Goal: Navigation & Orientation: Locate item on page

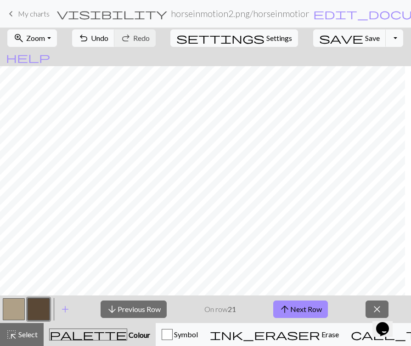
scroll to position [97, 32]
click at [50, 33] on button "zoom_in Zoom Zoom" at bounding box center [31, 37] width 49 height 17
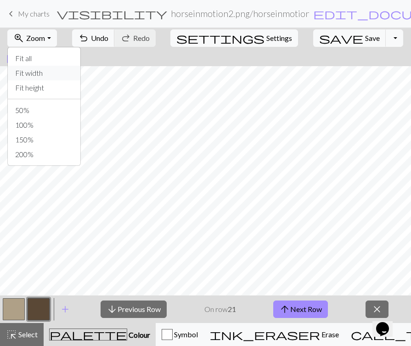
click at [41, 74] on button "Fit width" at bounding box center [44, 73] width 73 height 15
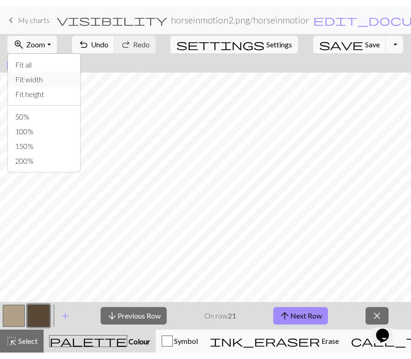
scroll to position [13, 0]
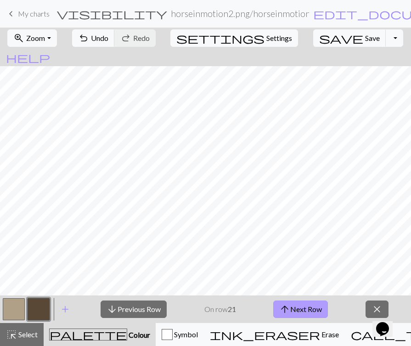
click at [301, 313] on button "arrow_upward Next Row" at bounding box center [301, 309] width 55 height 17
click at [298, 311] on button "arrow_upward Next Row" at bounding box center [301, 309] width 55 height 17
click at [297, 308] on button "arrow_upward Next Row" at bounding box center [301, 309] width 55 height 17
click at [290, 311] on span "arrow_upward" at bounding box center [285, 309] width 11 height 13
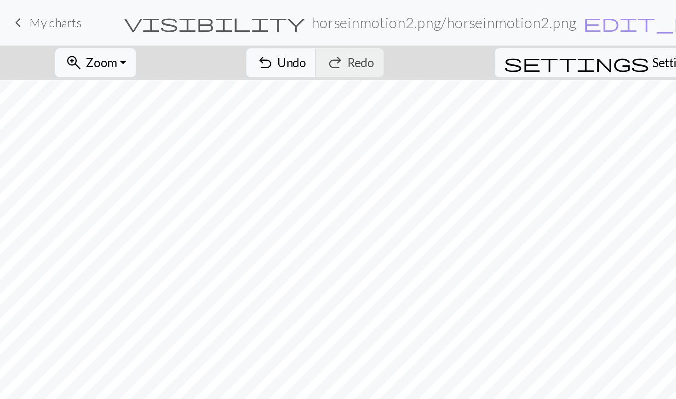
scroll to position [0, 0]
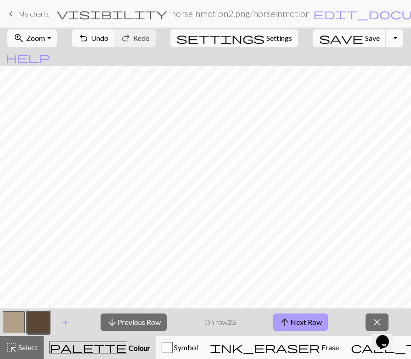
click at [288, 322] on span "arrow_upward" at bounding box center [285, 322] width 11 height 13
click at [144, 324] on button "arrow_downward Previous Row" at bounding box center [134, 322] width 66 height 17
click at [292, 323] on button "arrow_upward Next Row" at bounding box center [301, 322] width 55 height 17
click at [292, 320] on button "arrow_upward Next Row" at bounding box center [301, 322] width 55 height 17
click at [288, 321] on span "arrow_upward" at bounding box center [285, 322] width 11 height 13
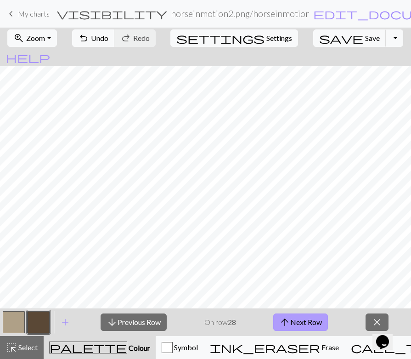
click at [289, 324] on span "arrow_upward" at bounding box center [285, 322] width 11 height 13
click at [140, 320] on button "arrow_downward Previous Row" at bounding box center [134, 322] width 66 height 17
click at [285, 321] on span "arrow_upward" at bounding box center [285, 322] width 11 height 13
